Goal: Check status: Check status

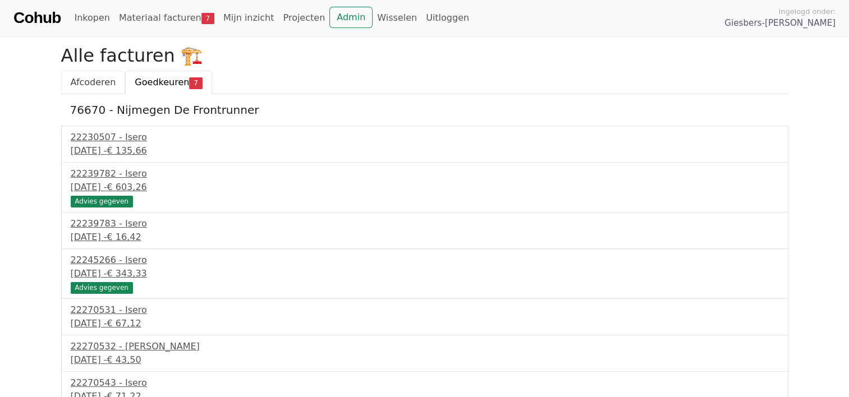
click at [86, 84] on span "Afcoderen" at bounding box center [93, 82] width 45 height 11
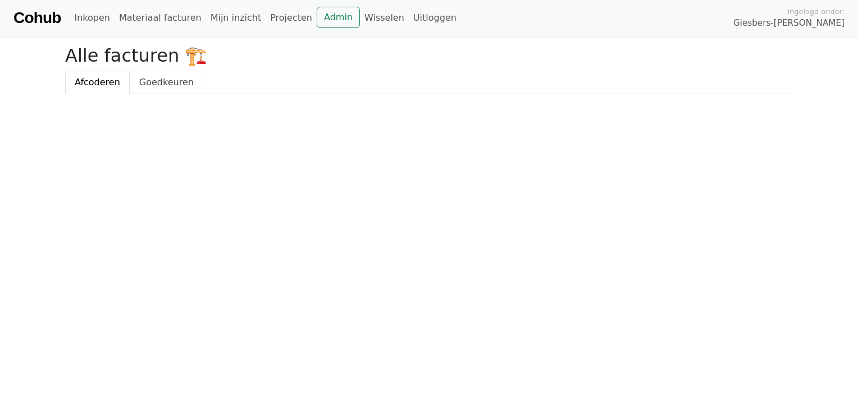
drag, startPoint x: 0, startPoint y: 0, endPoint x: 154, endPoint y: 84, distance: 175.9
click at [154, 84] on span "Goedkeuren" at bounding box center [166, 82] width 54 height 11
